Goal: Task Accomplishment & Management: Manage account settings

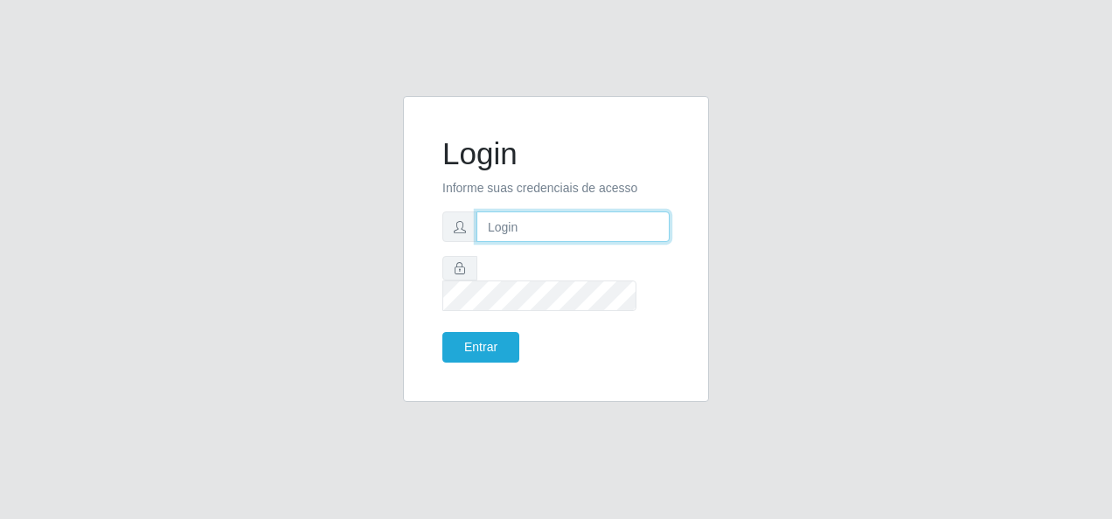
click at [537, 242] on input "text" at bounding box center [573, 227] width 193 height 31
type input "27998405506"
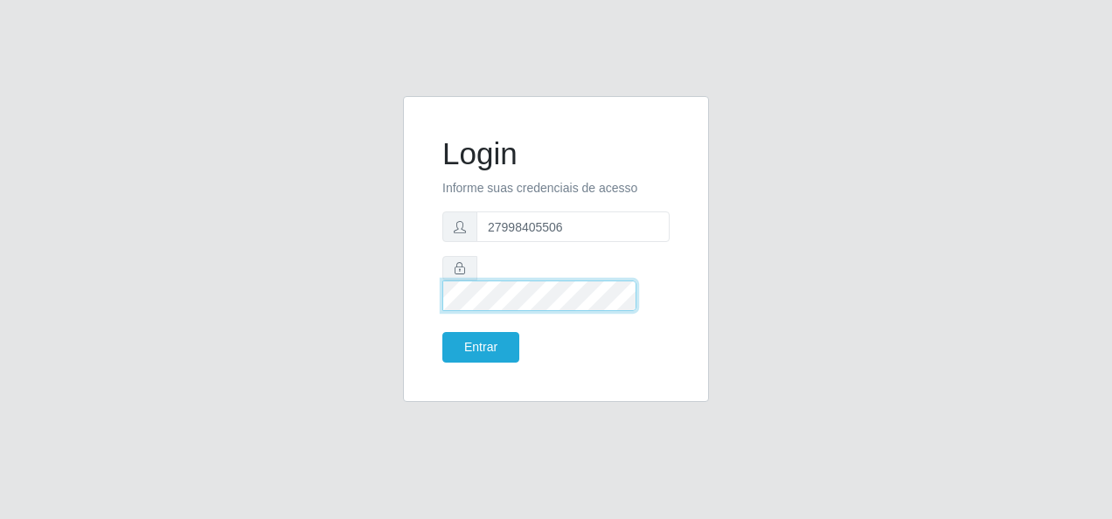
click at [442, 332] on button "Entrar" at bounding box center [480, 347] width 77 height 31
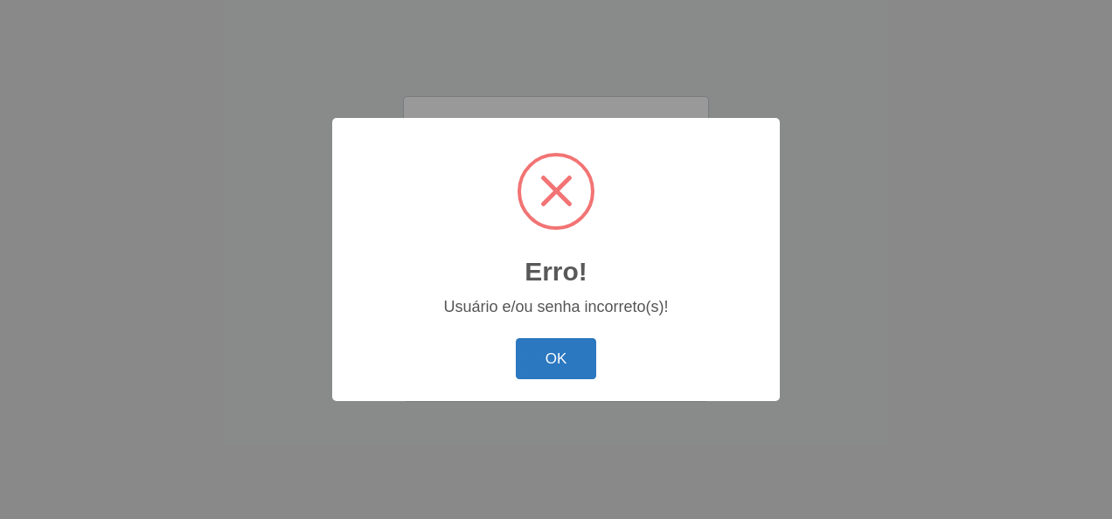
click at [558, 365] on button "OK" at bounding box center [556, 358] width 81 height 41
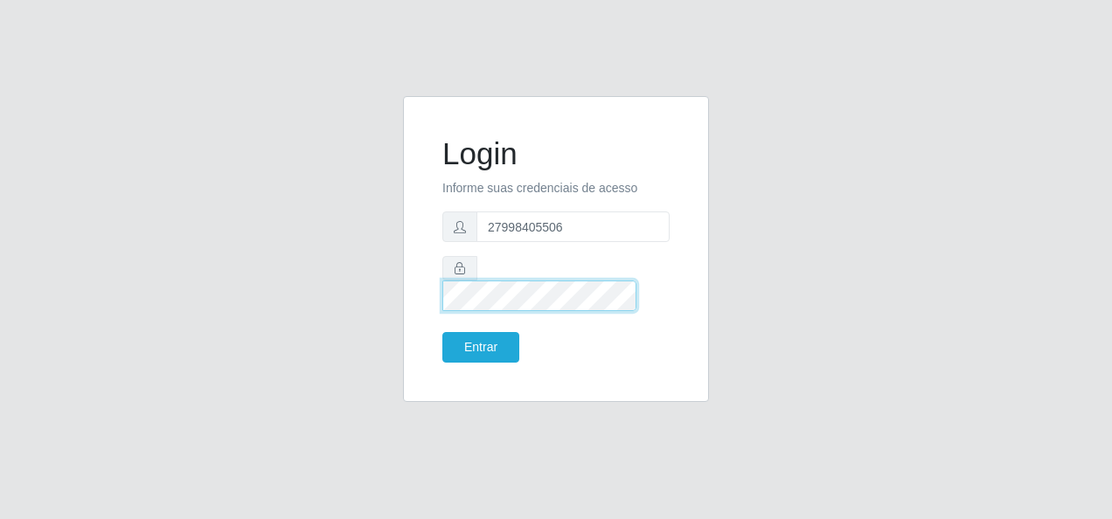
click at [442, 332] on button "Entrar" at bounding box center [480, 347] width 77 height 31
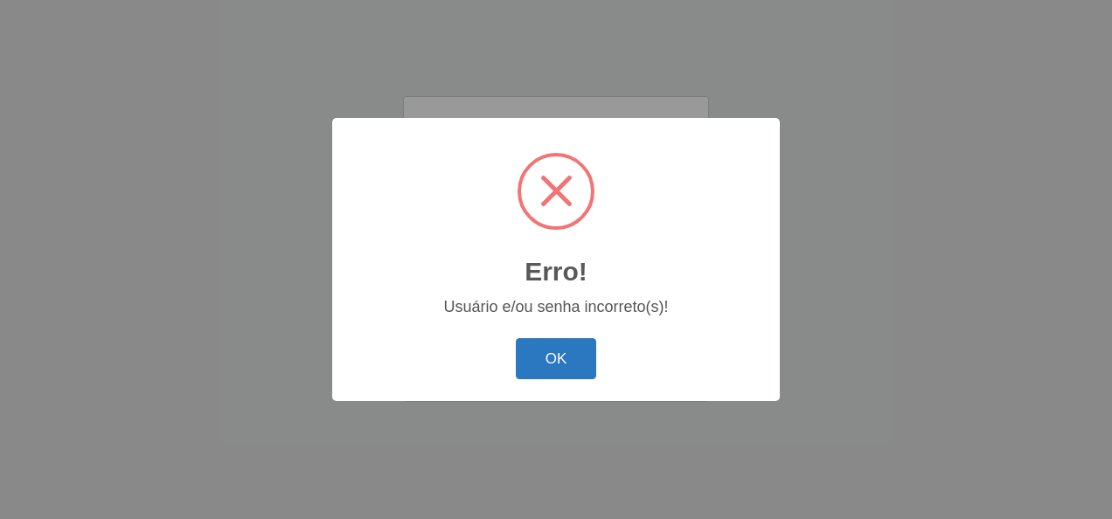
click at [595, 359] on button "OK" at bounding box center [556, 358] width 81 height 41
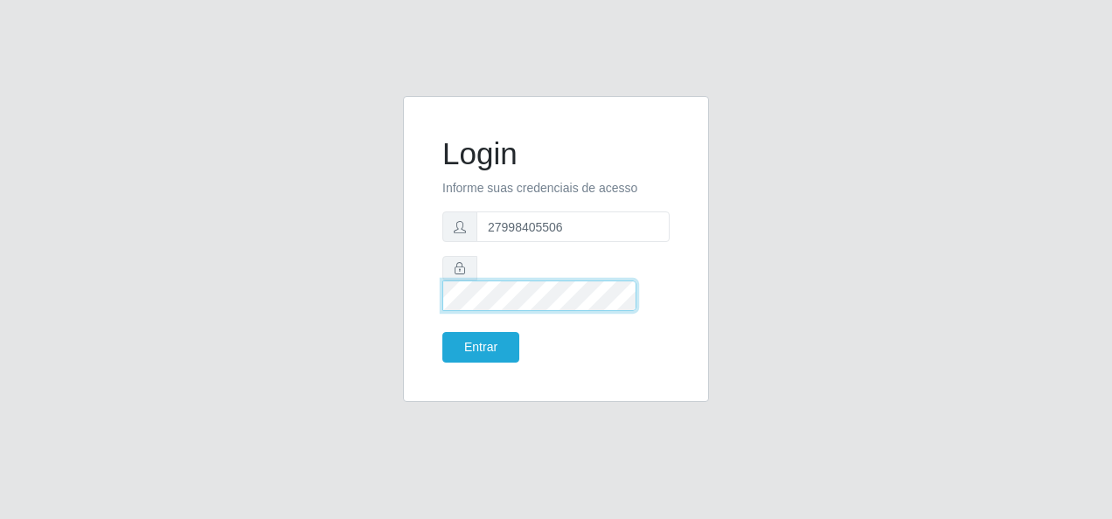
click at [442, 332] on button "Entrar" at bounding box center [480, 347] width 77 height 31
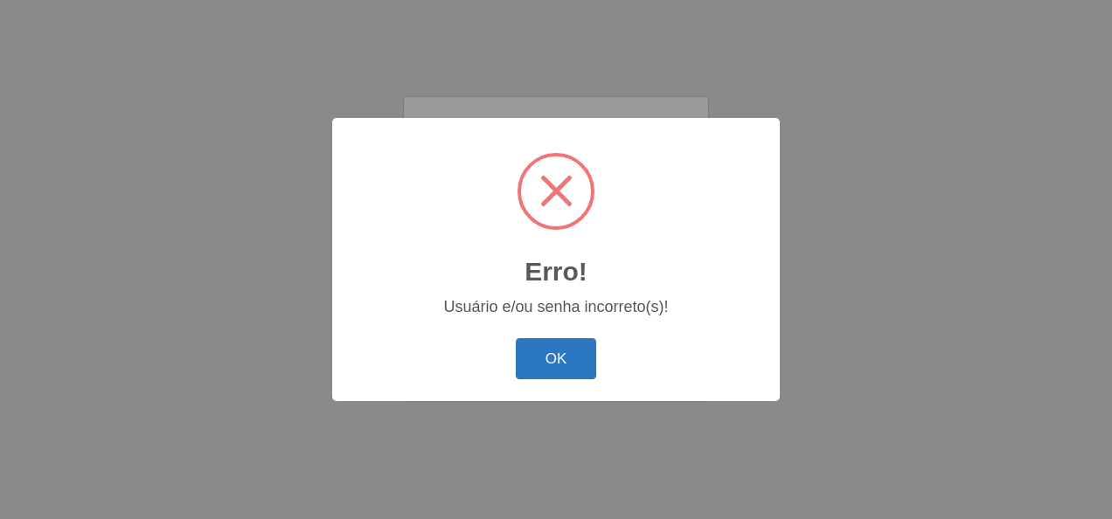
click at [579, 365] on button "OK" at bounding box center [556, 358] width 81 height 41
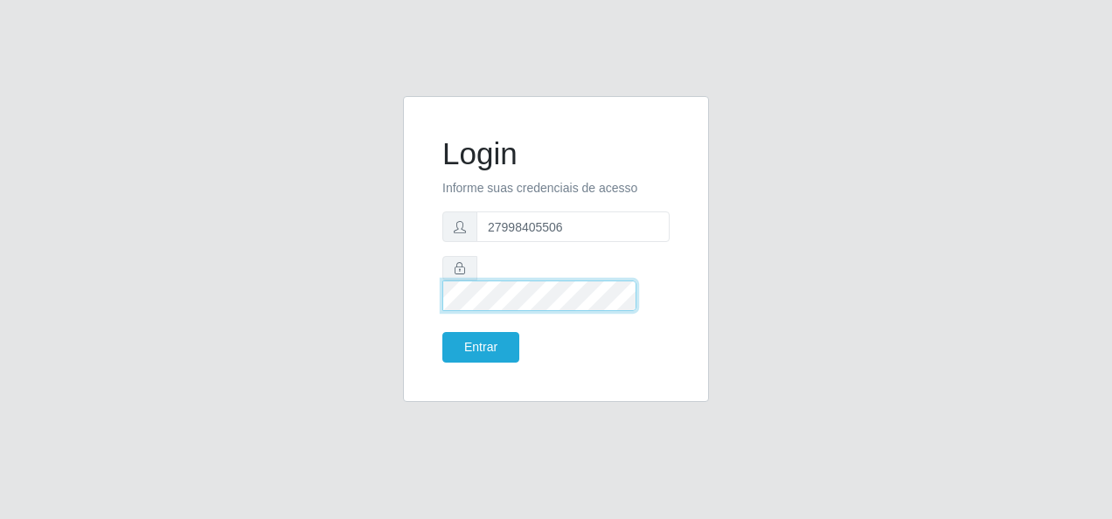
click at [0, 269] on html "Login Informe suas credenciais de acesso 27998405506 Entrar" at bounding box center [556, 259] width 1112 height 519
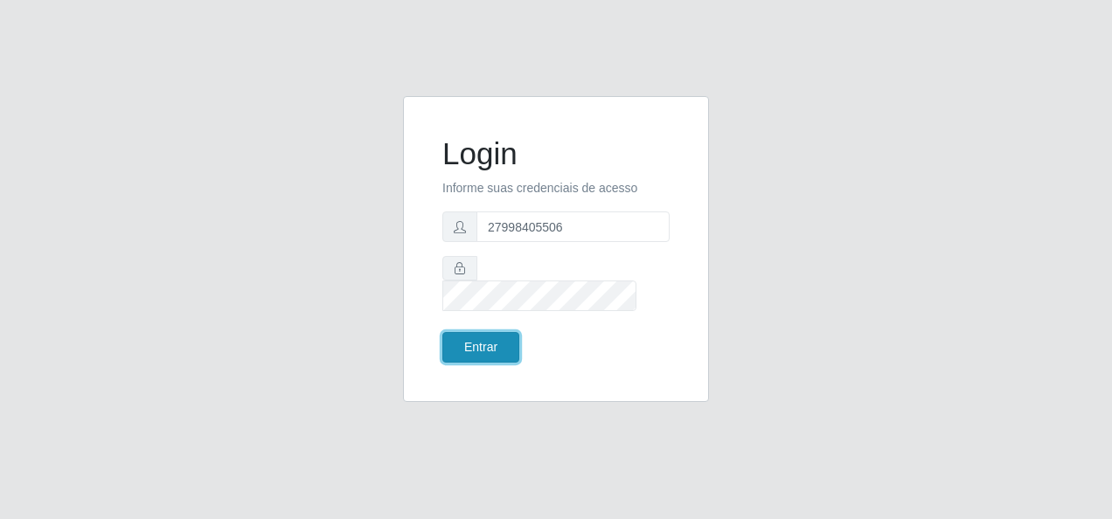
click at [476, 332] on button "Entrar" at bounding box center [480, 347] width 77 height 31
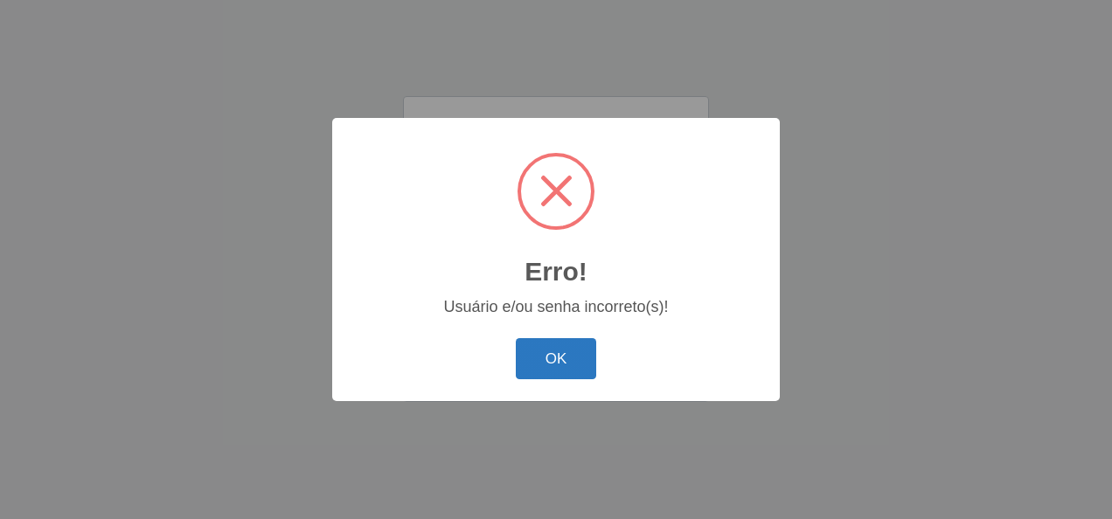
click at [533, 367] on button "OK" at bounding box center [556, 358] width 81 height 41
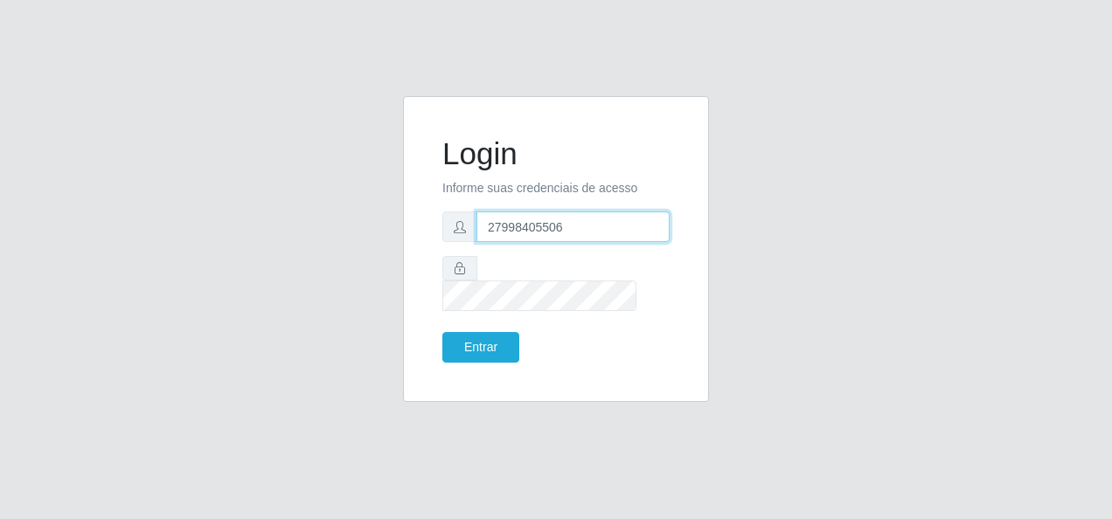
drag, startPoint x: 605, startPoint y: 236, endPoint x: 236, endPoint y: 258, distance: 369.6
click at [236, 258] on div "Login Informe suas credenciais de acesso 27998405506 Entrar" at bounding box center [556, 259] width 997 height 327
type input "27998405506"
click at [442, 332] on button "Entrar" at bounding box center [480, 347] width 77 height 31
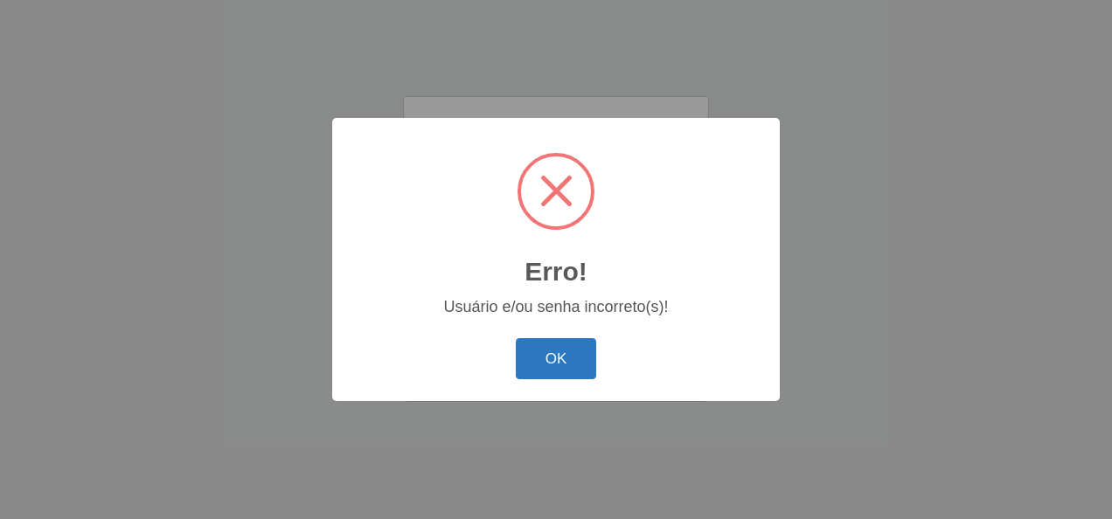
click at [536, 355] on button "OK" at bounding box center [556, 358] width 81 height 41
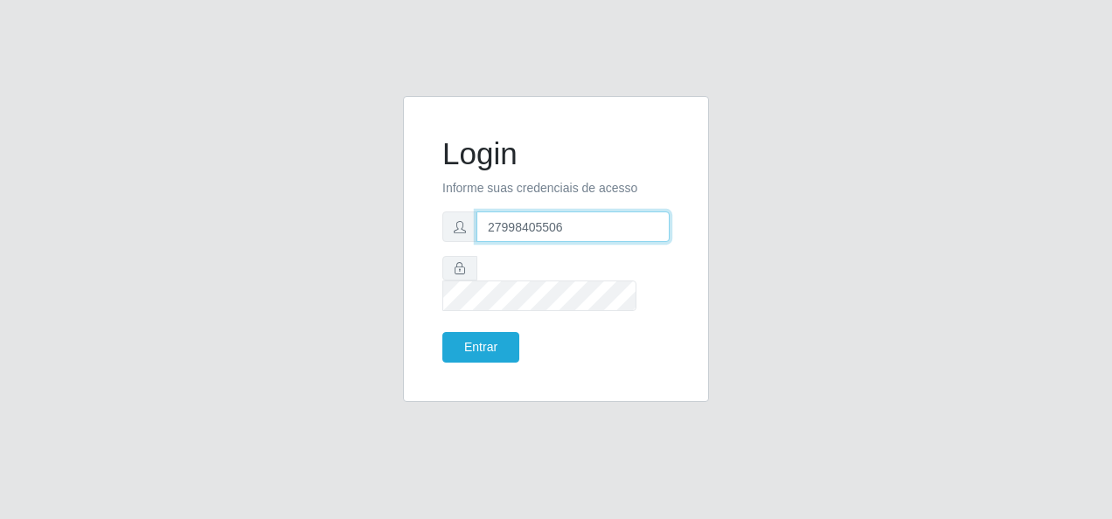
drag, startPoint x: 574, startPoint y: 240, endPoint x: 114, endPoint y: 211, distance: 460.8
click at [131, 235] on div "Login Informe suas credenciais de acesso 27998405506 Entrar" at bounding box center [556, 259] width 997 height 327
type input "17587652752"
click at [442, 332] on button "Entrar" at bounding box center [480, 347] width 77 height 31
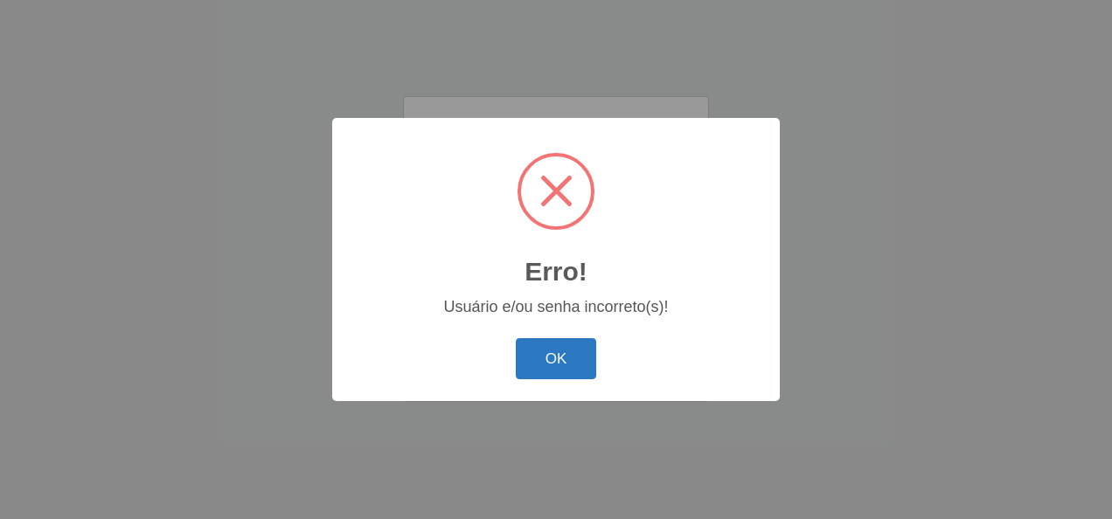
click at [559, 374] on button "OK" at bounding box center [556, 358] width 81 height 41
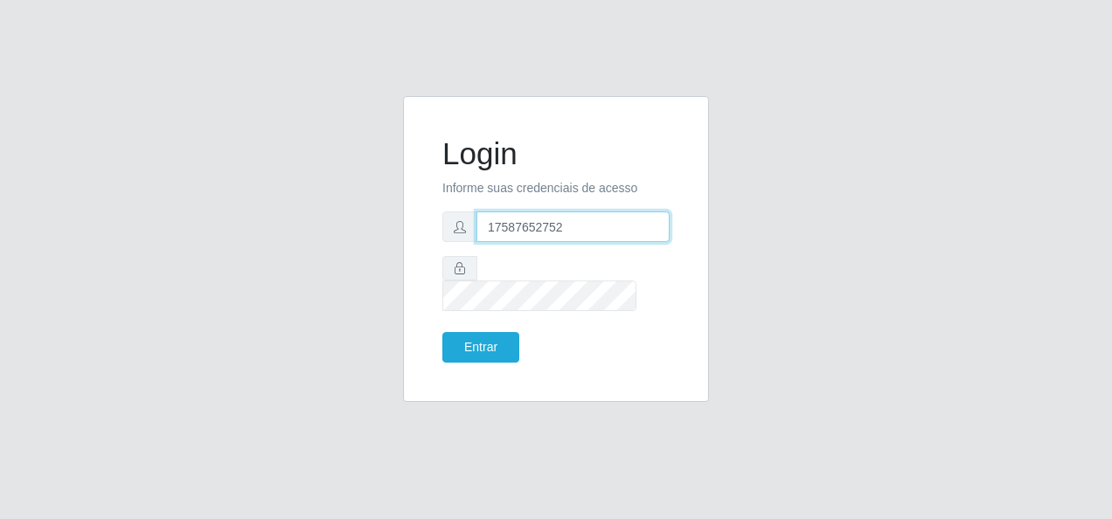
click at [559, 362] on div "Login Informe suas credenciais de acesso 17587652752 Entrar" at bounding box center [556, 249] width 262 height 262
click at [465, 233] on icon at bounding box center [460, 227] width 12 height 12
click at [536, 242] on input "text" at bounding box center [573, 227] width 193 height 31
type input "27998405506"
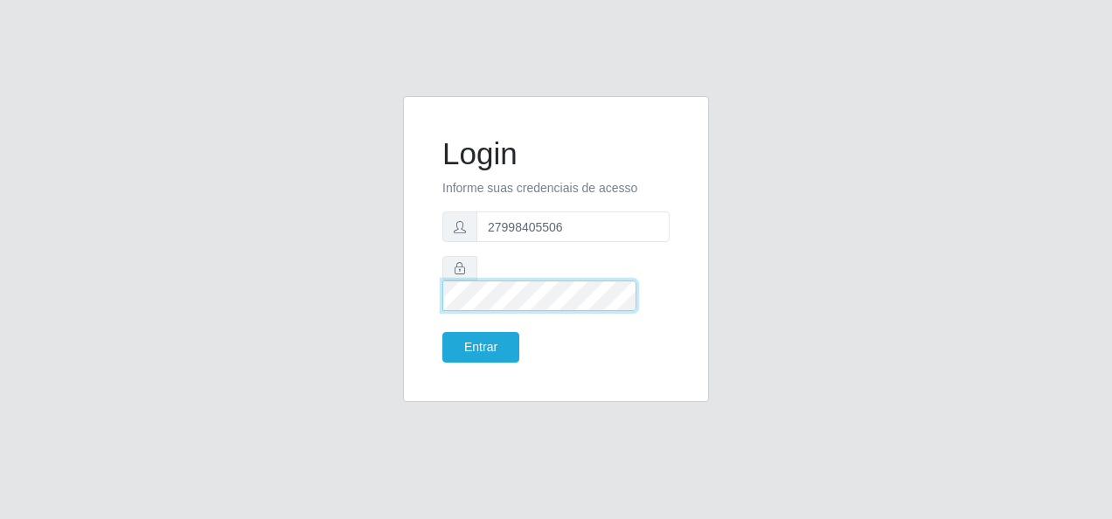
click at [442, 332] on button "Entrar" at bounding box center [480, 347] width 77 height 31
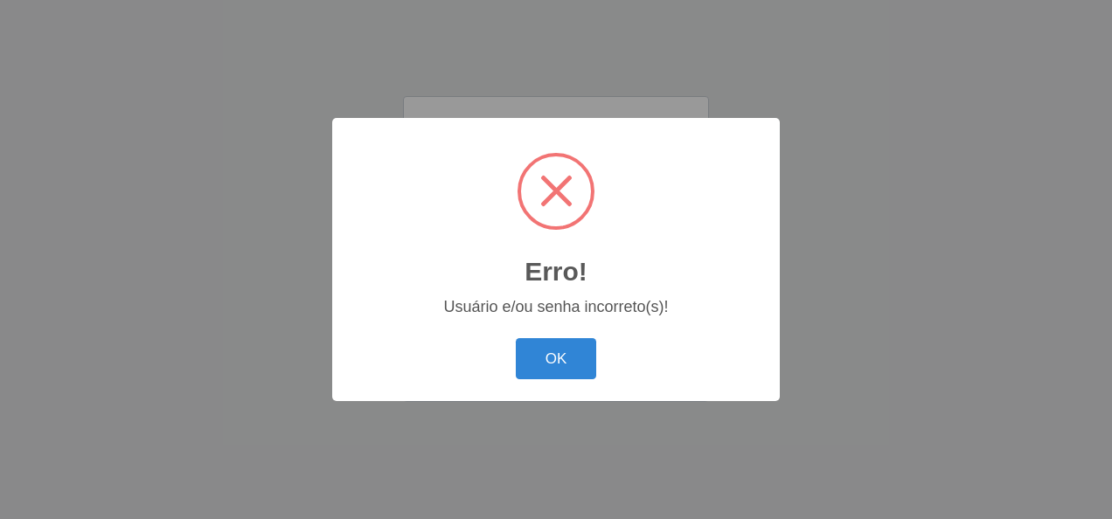
click at [542, 333] on div "Erro! × Usuário e/ou senha incorreto(s)! OK Cancel" at bounding box center [556, 259] width 448 height 283
click at [538, 358] on button "OK" at bounding box center [556, 358] width 81 height 41
